Goal: Task Accomplishment & Management: Use online tool/utility

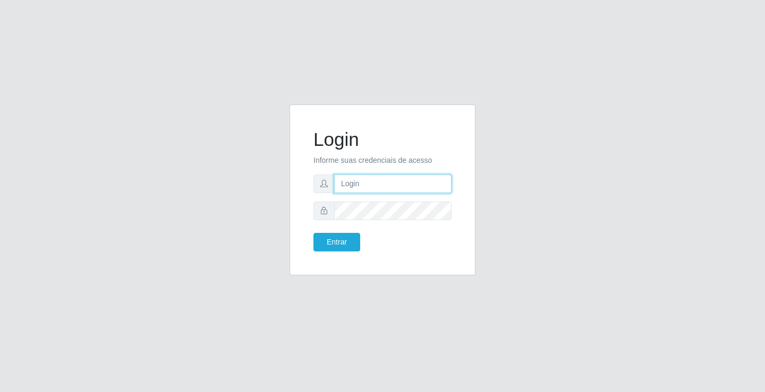
click at [362, 182] on input "text" at bounding box center [392, 184] width 117 height 19
click at [378, 183] on input "ed" at bounding box center [392, 184] width 117 height 19
type input "ediane@ideal"
click at [313, 233] on button "Entrar" at bounding box center [336, 242] width 47 height 19
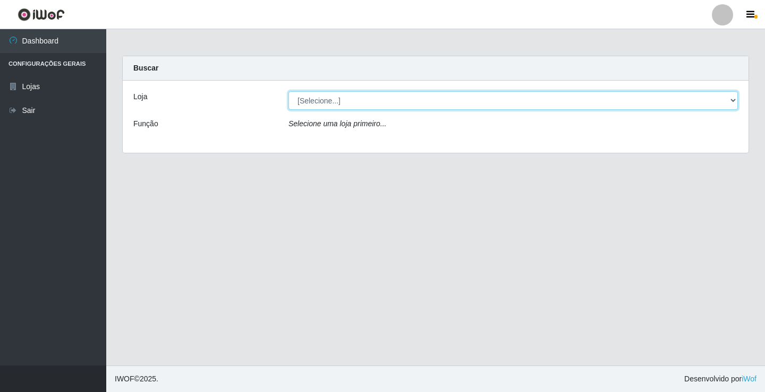
click at [353, 107] on select "[Selecione...] Ideal - Conceição" at bounding box center [512, 100] width 449 height 19
select select "231"
click at [288, 91] on select "[Selecione...] Ideal - Conceição" at bounding box center [512, 100] width 449 height 19
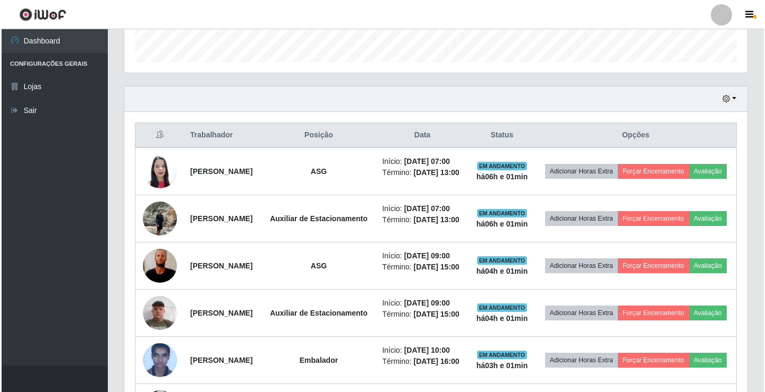
scroll to position [319, 0]
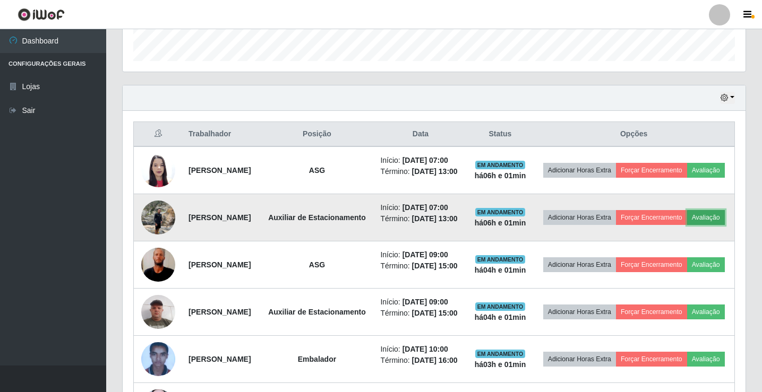
click at [687, 225] on button "Avaliação" at bounding box center [706, 217] width 38 height 15
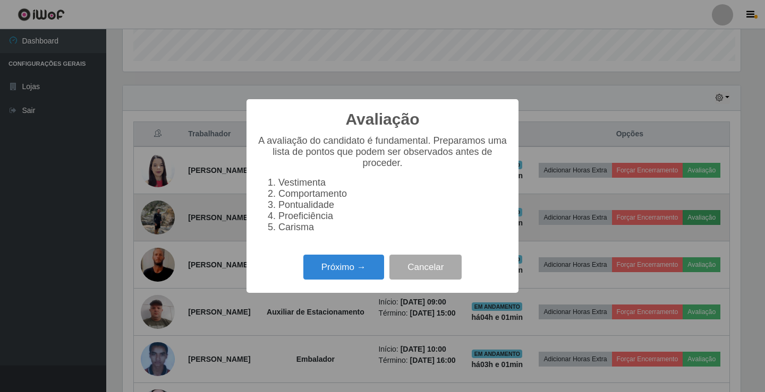
scroll to position [220, 618]
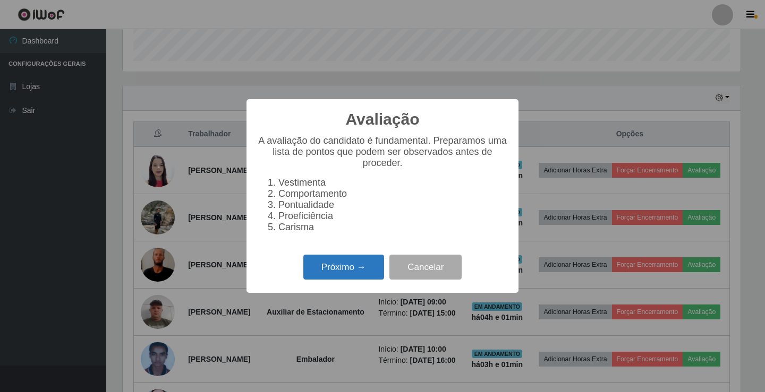
click at [339, 265] on button "Próximo →" at bounding box center [343, 267] width 81 height 25
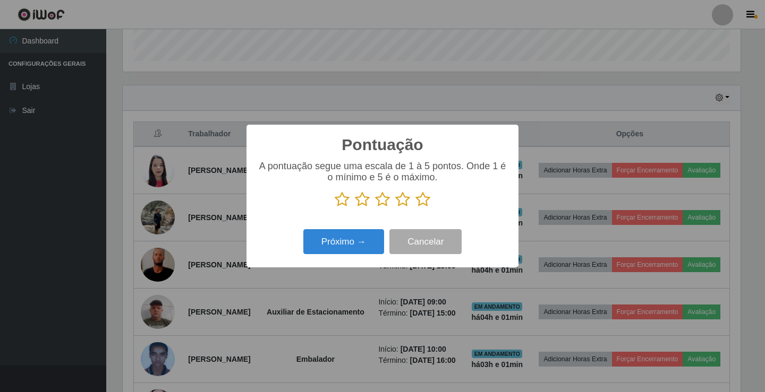
click at [403, 201] on icon at bounding box center [402, 200] width 15 height 16
click at [395, 208] on input "radio" at bounding box center [395, 208] width 0 height 0
click at [371, 241] on button "Próximo →" at bounding box center [343, 241] width 81 height 25
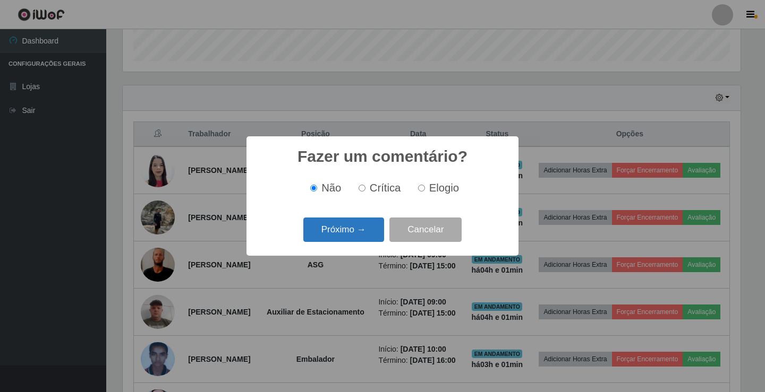
click at [371, 241] on button "Próximo →" at bounding box center [343, 230] width 81 height 25
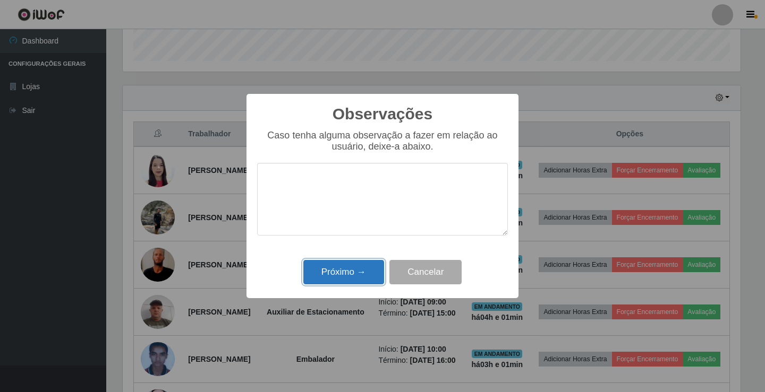
click at [358, 278] on button "Próximo →" at bounding box center [343, 272] width 81 height 25
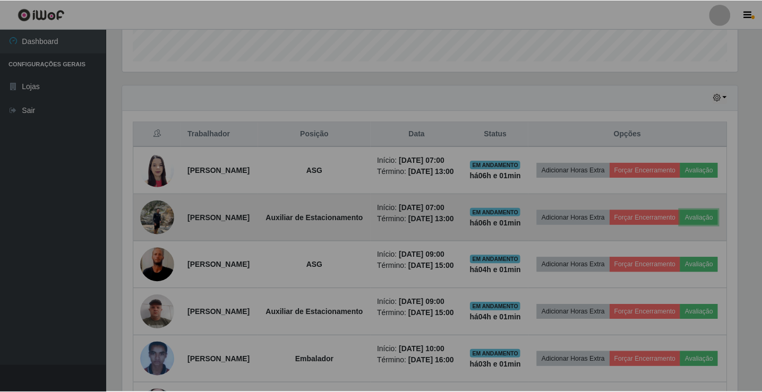
scroll to position [220, 623]
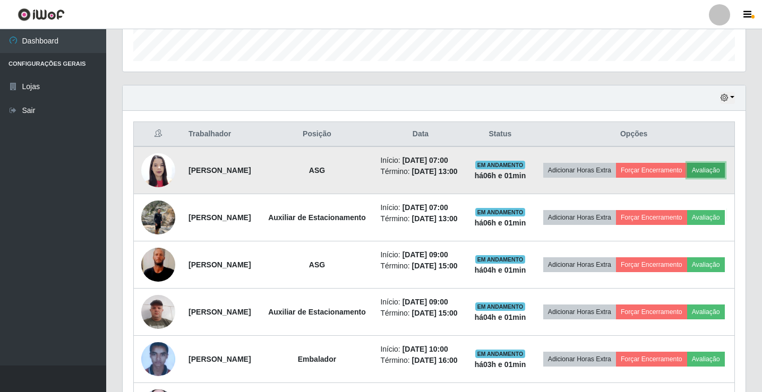
click at [687, 178] on button "Avaliação" at bounding box center [706, 170] width 38 height 15
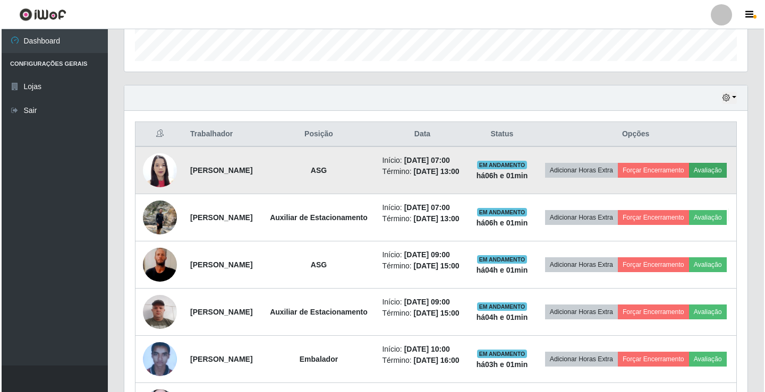
scroll to position [220, 618]
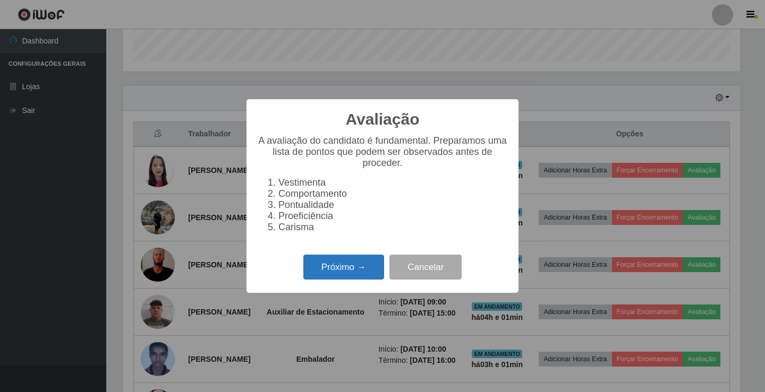
click at [337, 279] on button "Próximo →" at bounding box center [343, 267] width 81 height 25
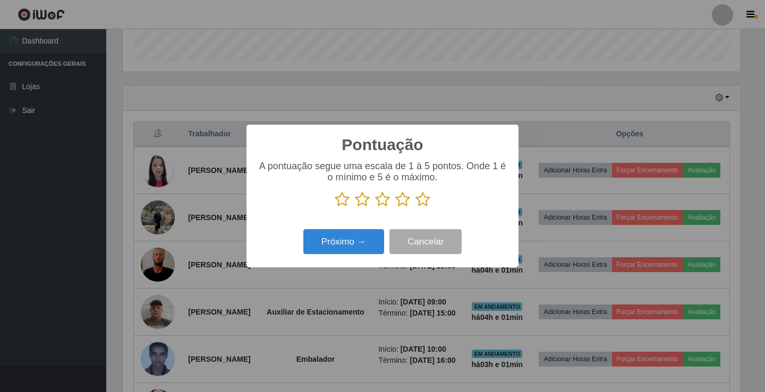
click at [404, 199] on icon at bounding box center [402, 200] width 15 height 16
click at [395, 208] on input "radio" at bounding box center [395, 208] width 0 height 0
click at [344, 250] on button "Próximo →" at bounding box center [343, 241] width 81 height 25
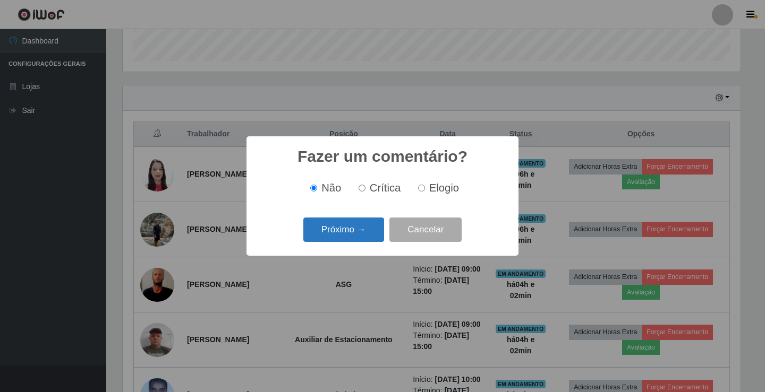
click at [349, 233] on button "Próximo →" at bounding box center [343, 230] width 81 height 25
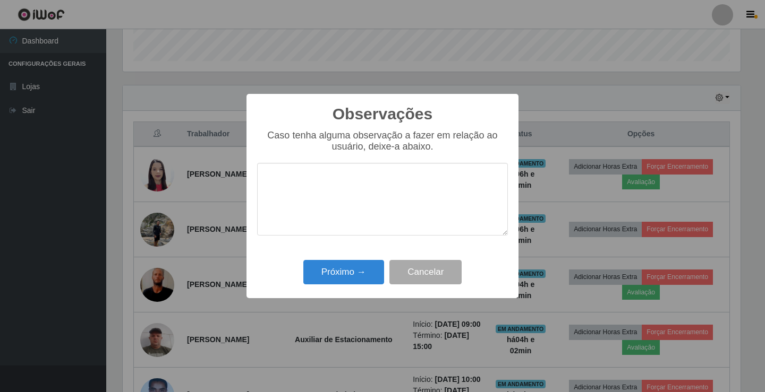
click at [355, 287] on div "Próximo → Cancelar" at bounding box center [382, 272] width 251 height 30
click at [362, 268] on button "Próximo →" at bounding box center [343, 272] width 81 height 25
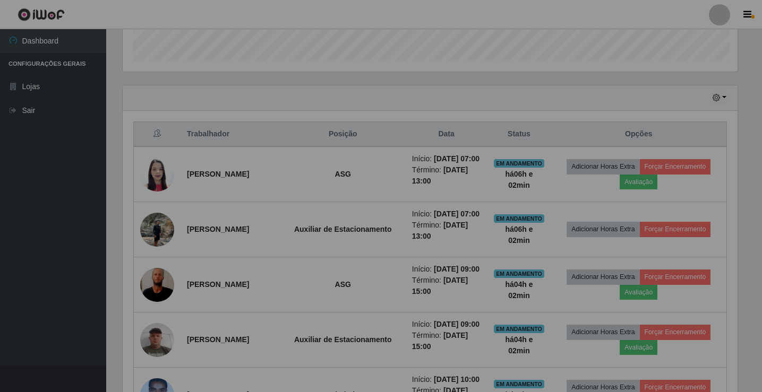
scroll to position [220, 623]
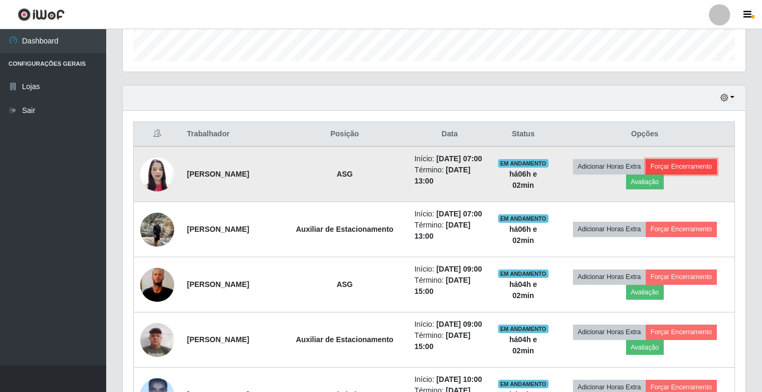
click at [680, 164] on button "Forçar Encerramento" at bounding box center [681, 166] width 71 height 15
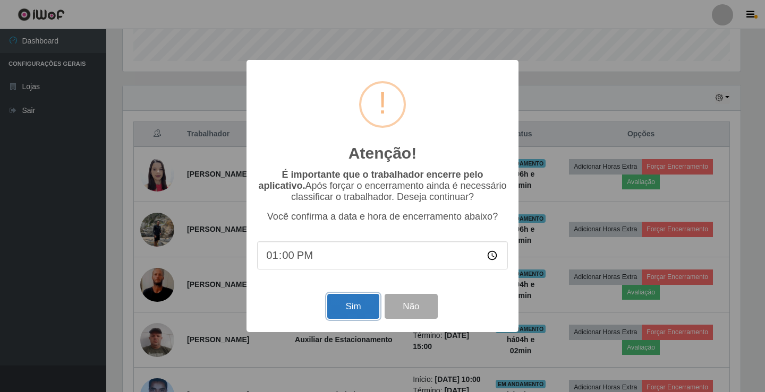
click at [350, 307] on button "Sim" at bounding box center [353, 306] width 52 height 25
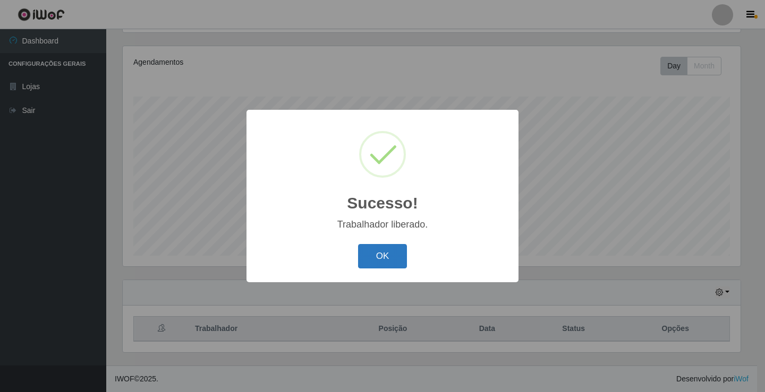
click at [387, 264] on button "OK" at bounding box center [382, 256] width 49 height 25
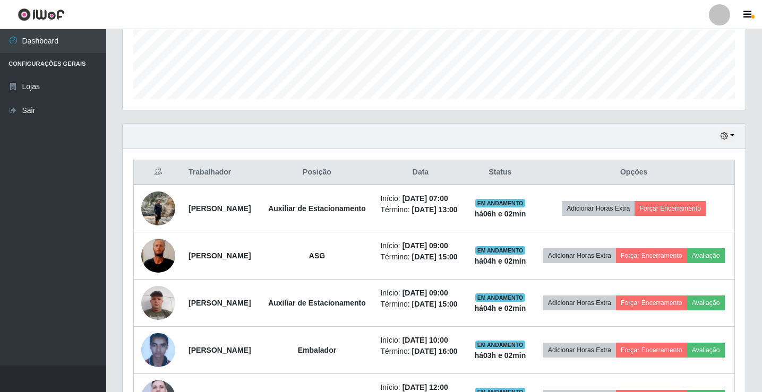
scroll to position [283, 0]
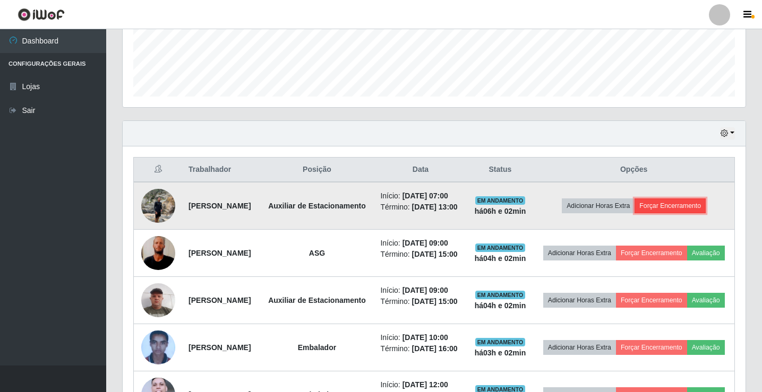
click at [706, 203] on button "Forçar Encerramento" at bounding box center [670, 206] width 71 height 15
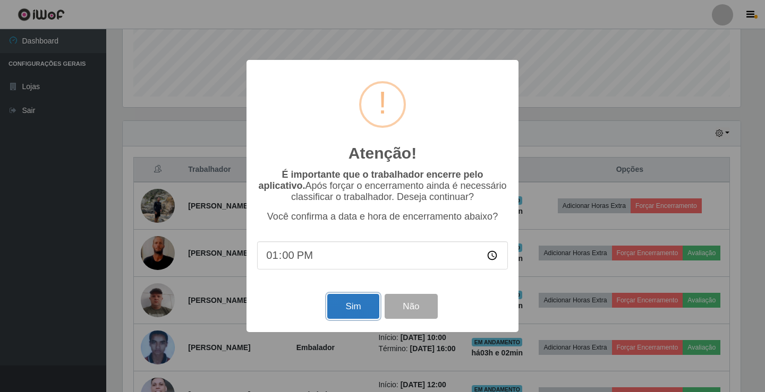
click at [359, 304] on button "Sim" at bounding box center [353, 306] width 52 height 25
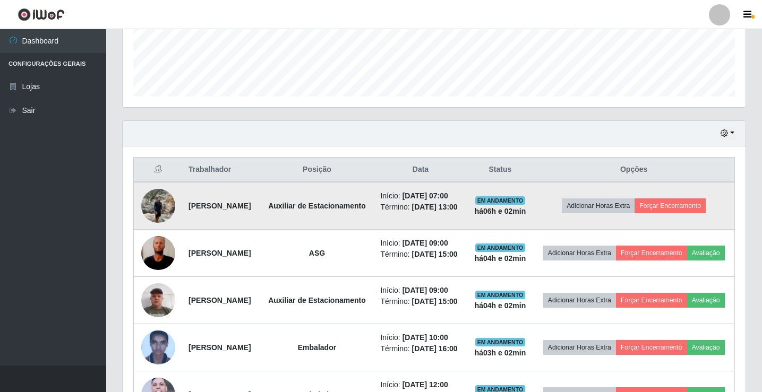
scroll to position [0, 0]
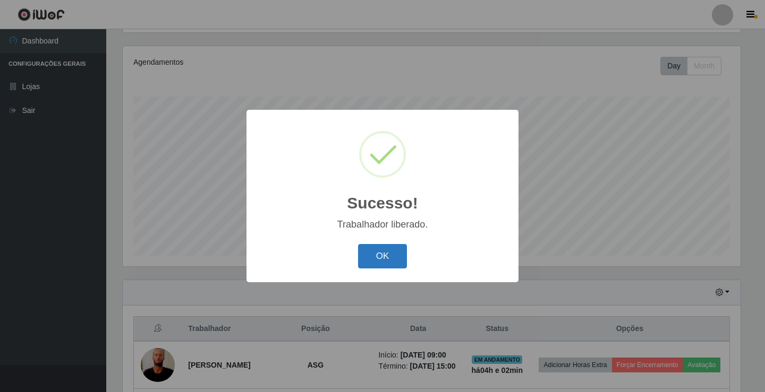
click at [387, 258] on button "OK" at bounding box center [382, 256] width 49 height 25
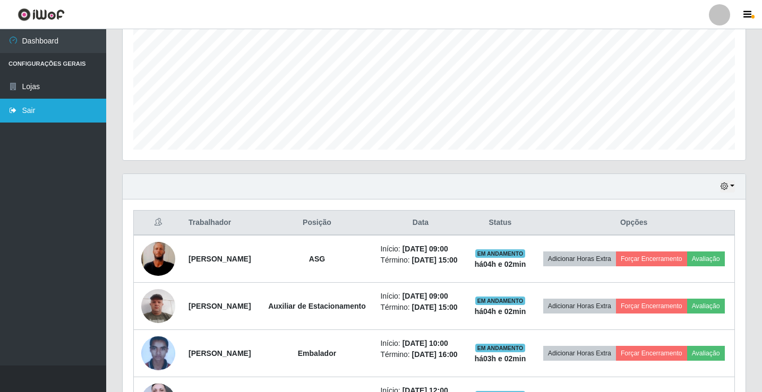
click at [57, 105] on link "Sair" at bounding box center [53, 111] width 106 height 24
